Goal: Register for event/course

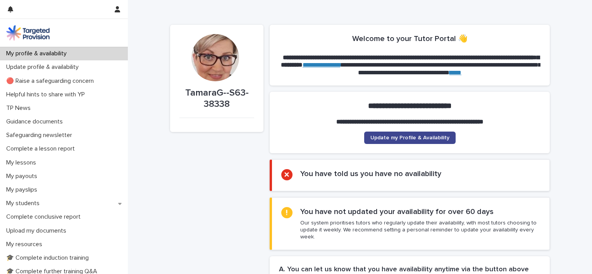
click at [426, 137] on span "Update my Profile & Availability" at bounding box center [409, 137] width 79 height 5
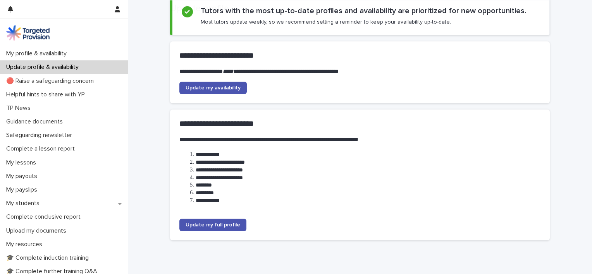
scroll to position [87, 0]
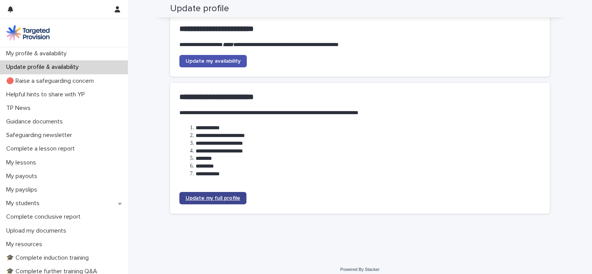
click at [211, 200] on span "Update my full profile" at bounding box center [212, 198] width 55 height 5
click at [229, 197] on span "Update my full profile" at bounding box center [212, 198] width 55 height 5
click at [223, 194] on link "Update my full profile" at bounding box center [212, 198] width 67 height 12
click at [224, 198] on span "Update my full profile" at bounding box center [212, 198] width 55 height 5
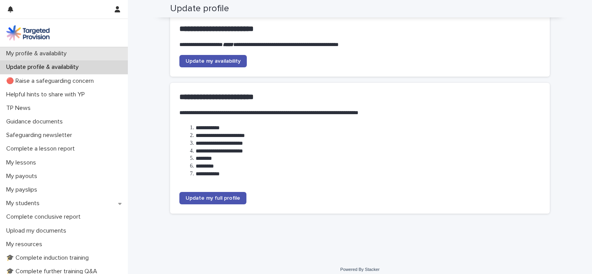
click at [59, 52] on p "My profile & availability" at bounding box center [38, 53] width 70 height 7
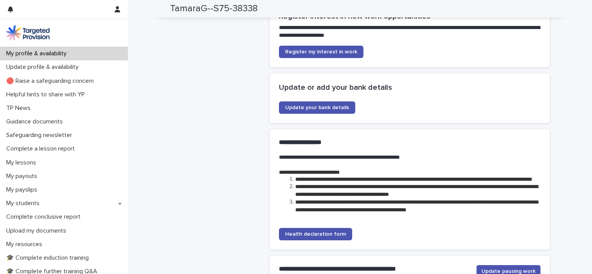
scroll to position [1642, 0]
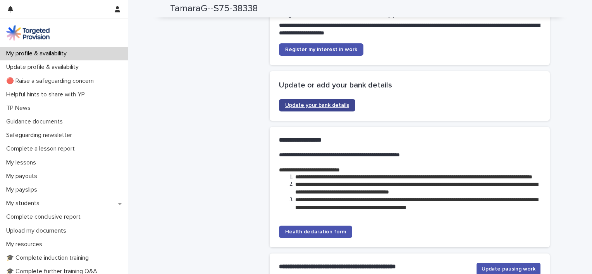
click at [340, 108] on span "Update your bank details" at bounding box center [317, 105] width 64 height 5
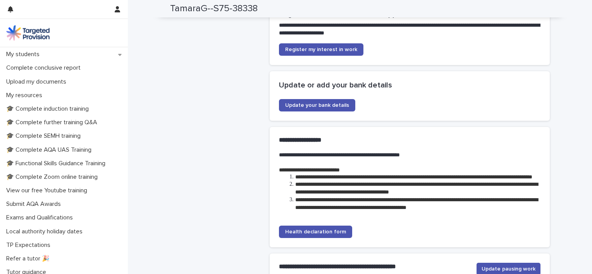
scroll to position [151, 0]
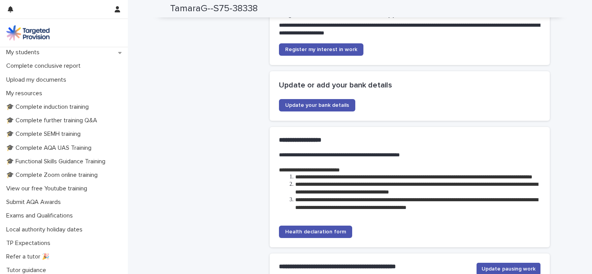
drag, startPoint x: 134, startPoint y: 214, endPoint x: 136, endPoint y: 242, distance: 28.3
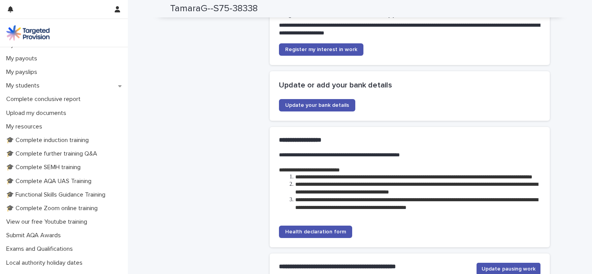
scroll to position [116, 0]
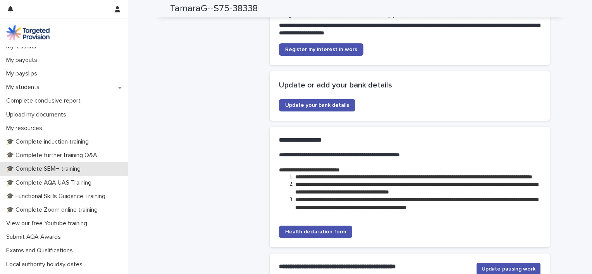
click at [74, 171] on p "🎓 Complete SEMH training" at bounding box center [45, 168] width 84 height 7
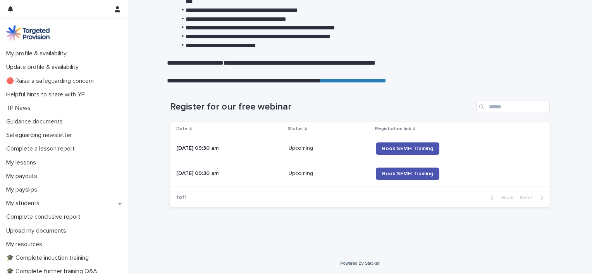
scroll to position [156, 0]
click at [406, 151] on span "Book SEMH Training" at bounding box center [407, 148] width 51 height 5
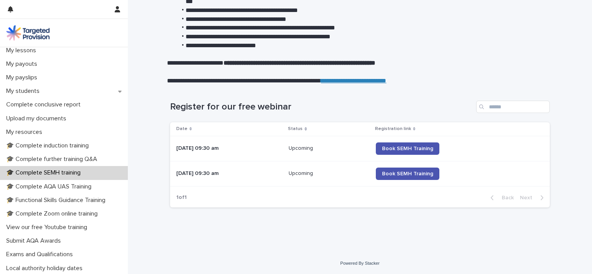
scroll to position [115, 0]
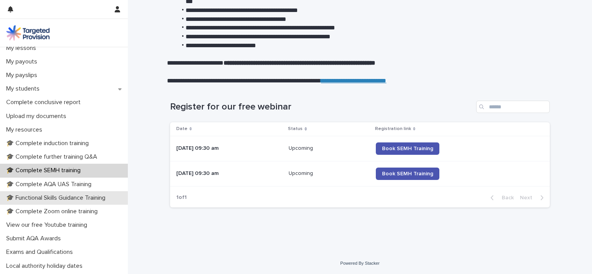
click at [96, 197] on p "🎓 Functional Skills Guidance Training" at bounding box center [57, 197] width 108 height 7
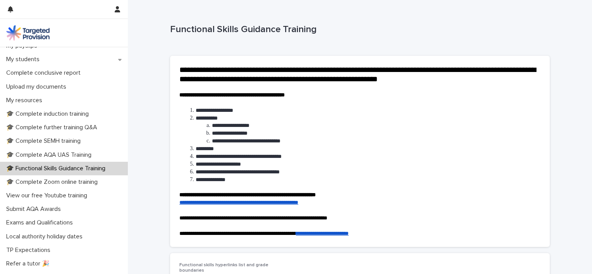
scroll to position [146, 0]
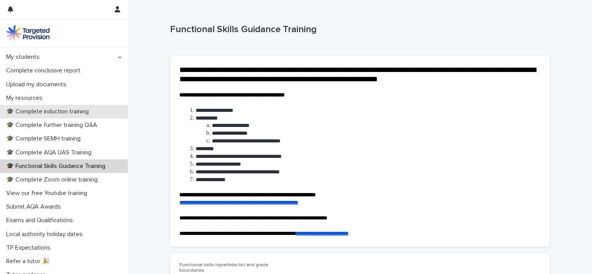
click at [77, 107] on div "🎓 Complete induction training" at bounding box center [64, 112] width 128 height 14
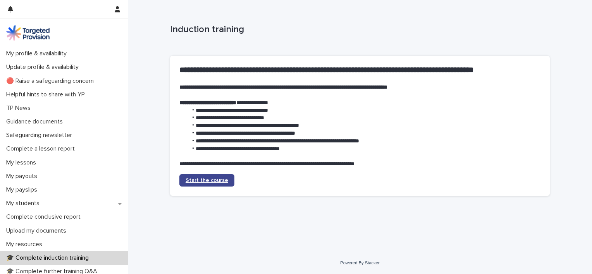
click at [214, 180] on span "Start the course" at bounding box center [206, 180] width 43 height 5
